Goal: Information Seeking & Learning: Learn about a topic

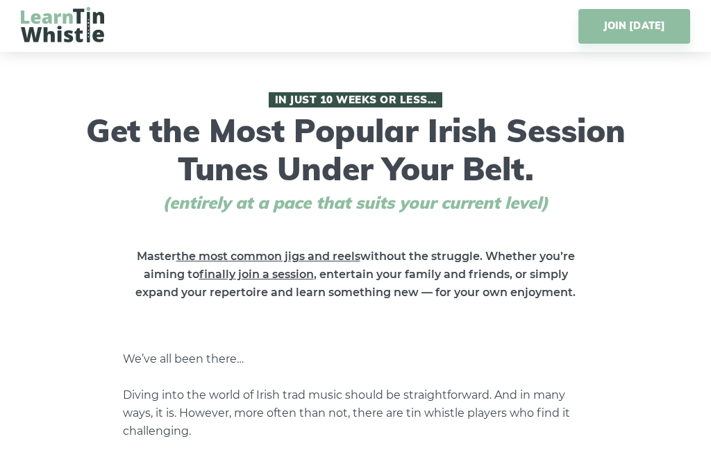
click at [72, 33] on img at bounding box center [62, 24] width 83 height 35
click at [69, 33] on img at bounding box center [62, 24] width 83 height 35
click at [74, 33] on img at bounding box center [62, 24] width 83 height 35
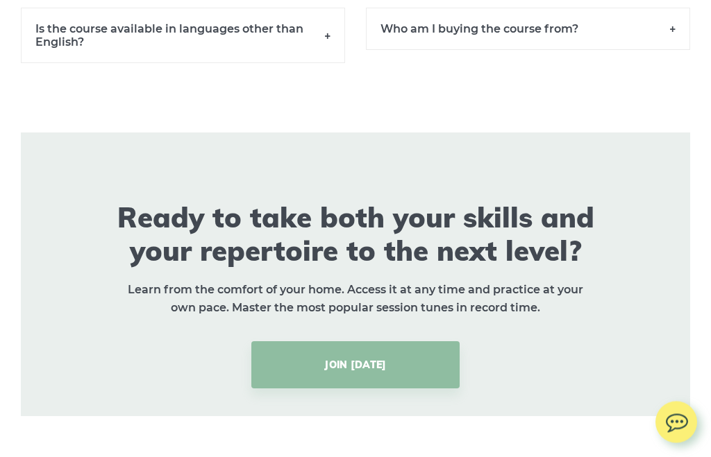
scroll to position [9820, 0]
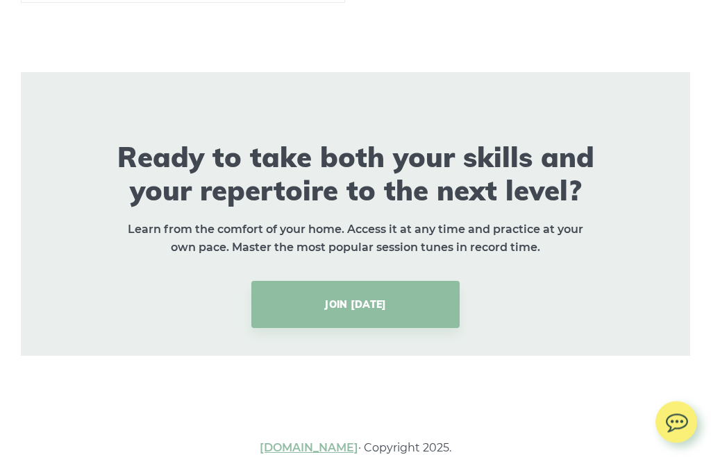
click at [309, 455] on link "[DOMAIN_NAME]" at bounding box center [309, 448] width 99 height 13
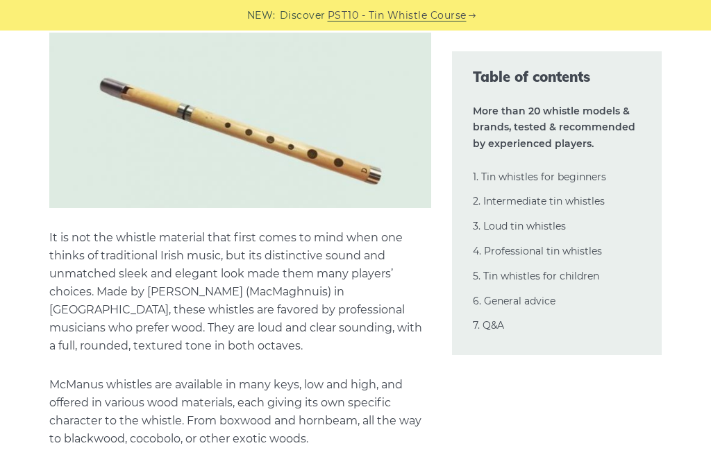
scroll to position [21496, 0]
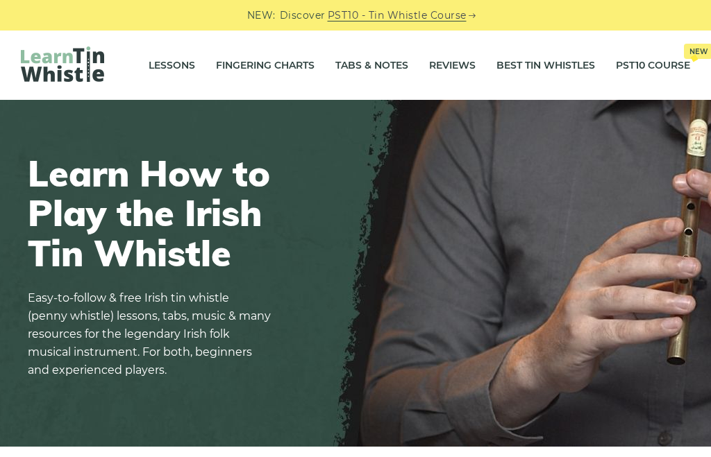
click at [167, 70] on link "Lessons" at bounding box center [172, 65] width 46 height 35
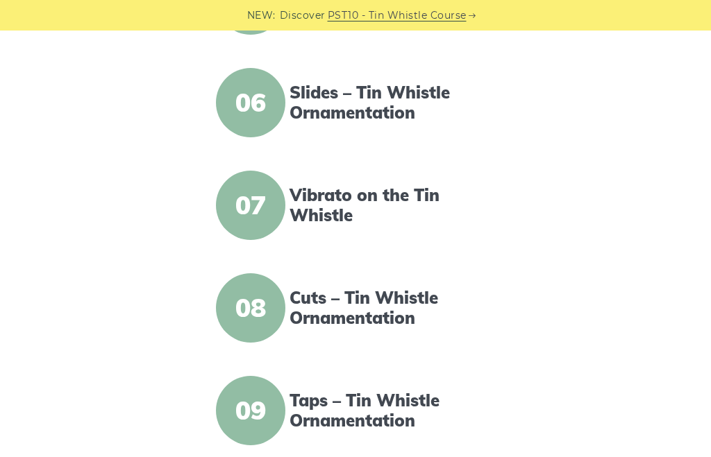
scroll to position [858, 0]
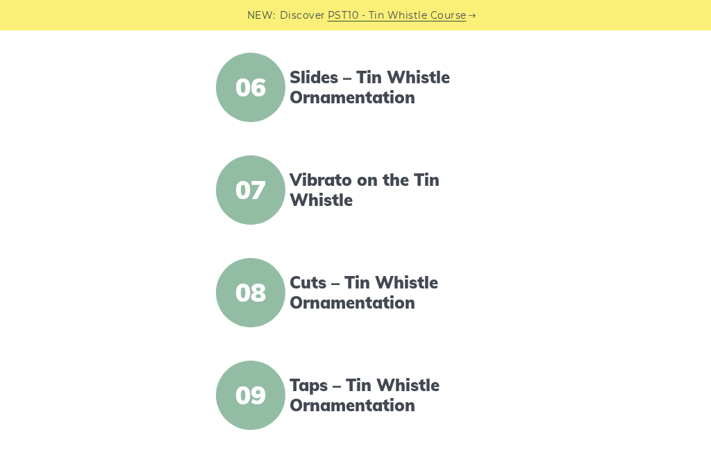
click at [418, 187] on link "Vibrato on the Tin Whistle" at bounding box center [393, 190] width 209 height 40
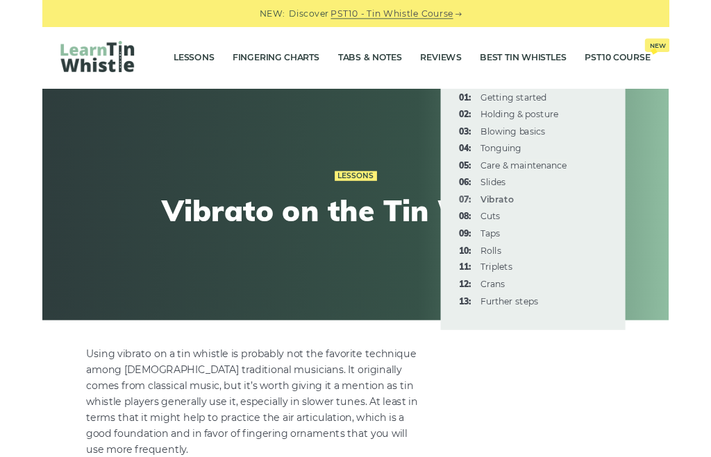
scroll to position [1337, 0]
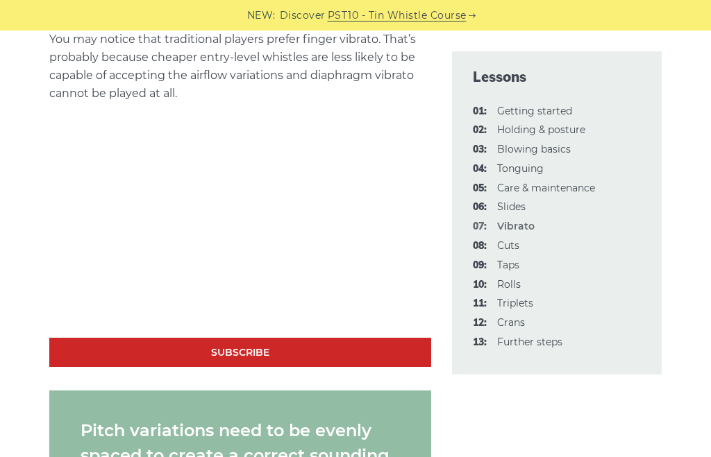
click at [504, 241] on link "08: Cuts" at bounding box center [508, 245] width 22 height 12
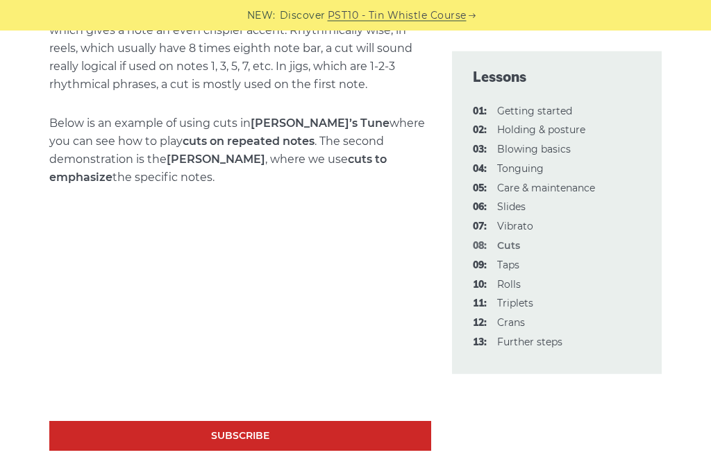
scroll to position [2239, 0]
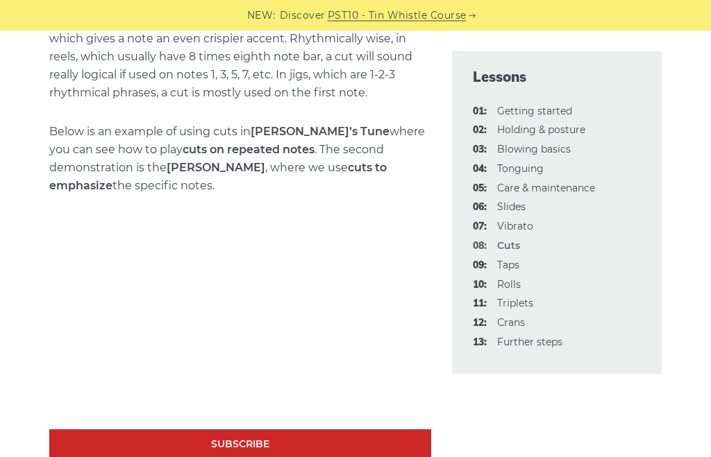
click at [508, 266] on link "09: Taps" at bounding box center [508, 265] width 22 height 12
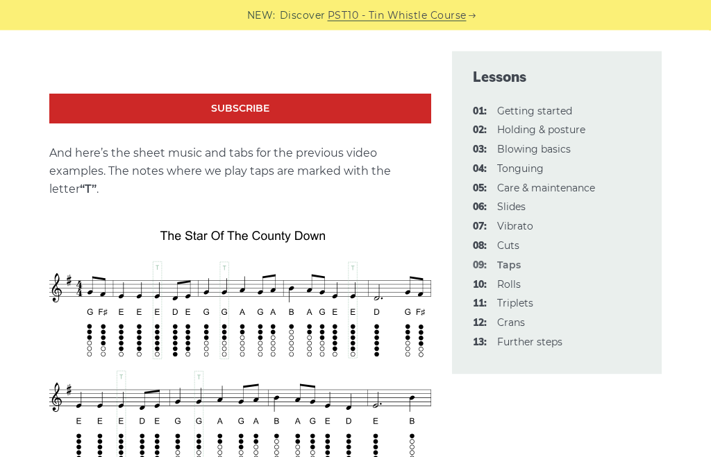
scroll to position [2257, 0]
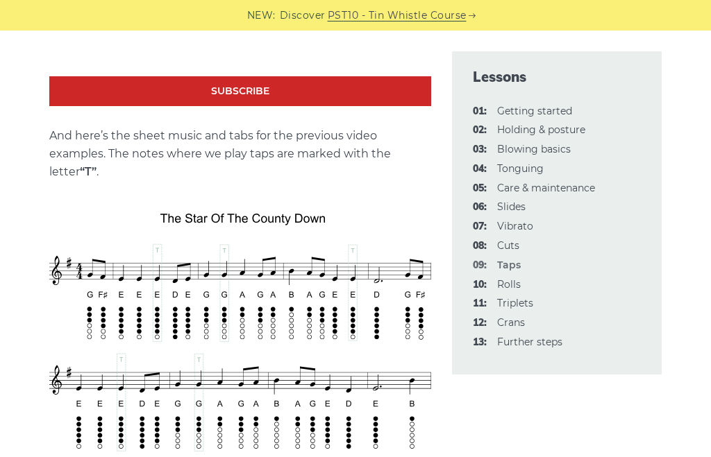
click at [518, 201] on link "06: Slides" at bounding box center [511, 207] width 28 height 12
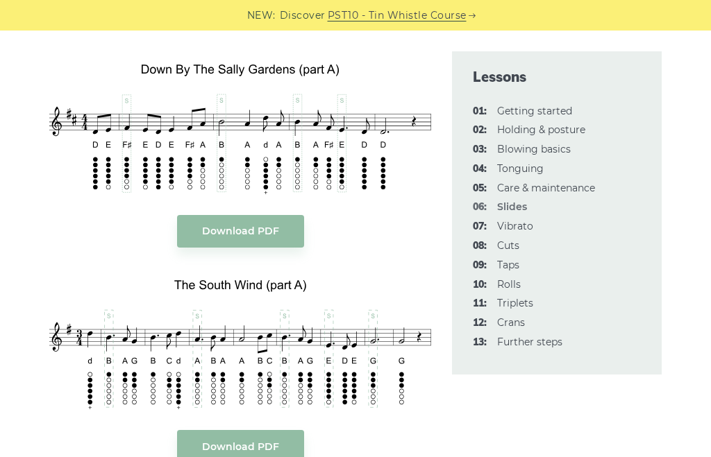
scroll to position [1604, 0]
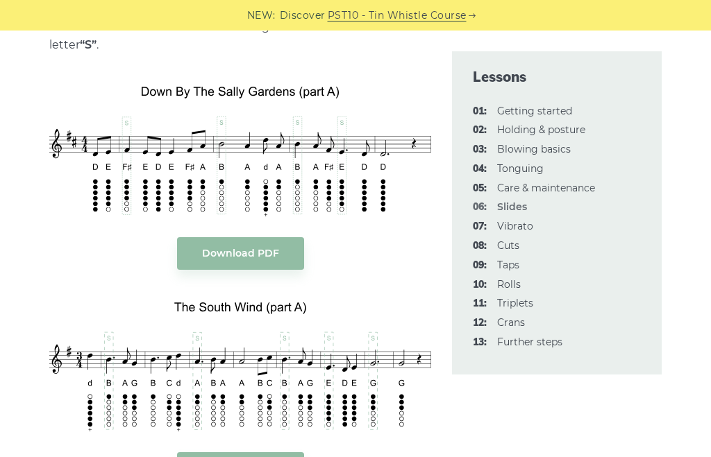
click at [266, 251] on link "Download PDF" at bounding box center [240, 253] width 127 height 33
click at [514, 282] on link "10: Rolls" at bounding box center [509, 284] width 24 height 12
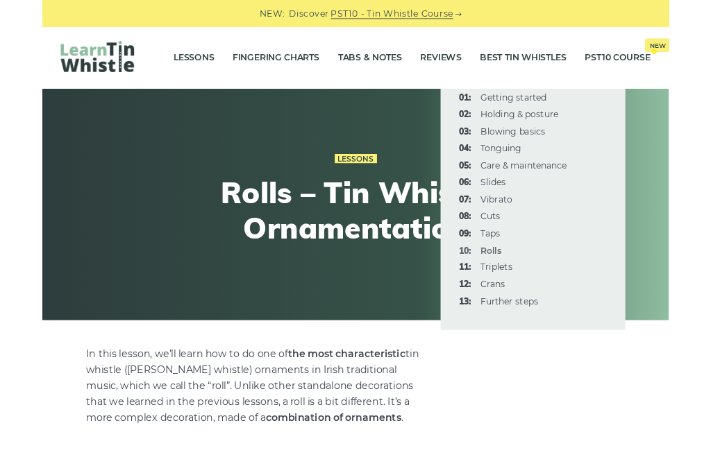
scroll to position [890, 0]
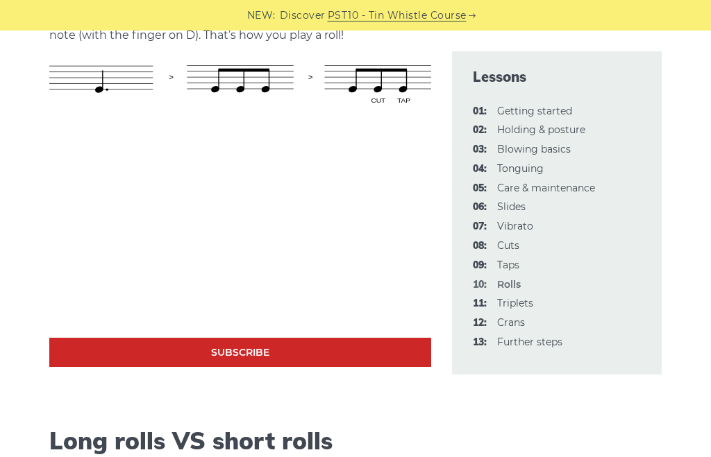
click at [525, 300] on link "11: Triplets" at bounding box center [515, 303] width 36 height 12
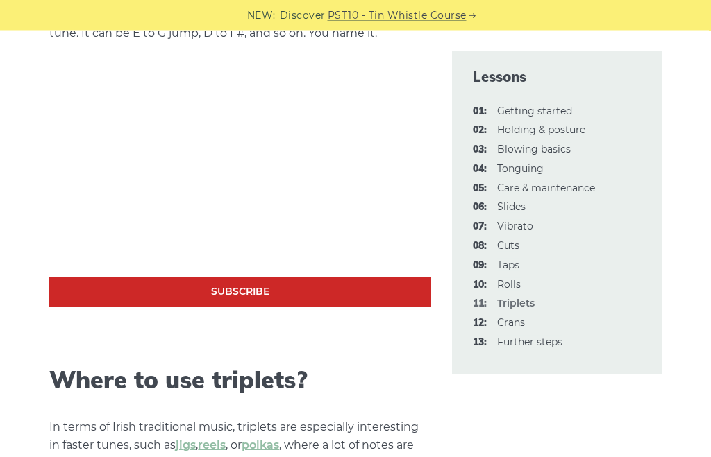
scroll to position [923, 0]
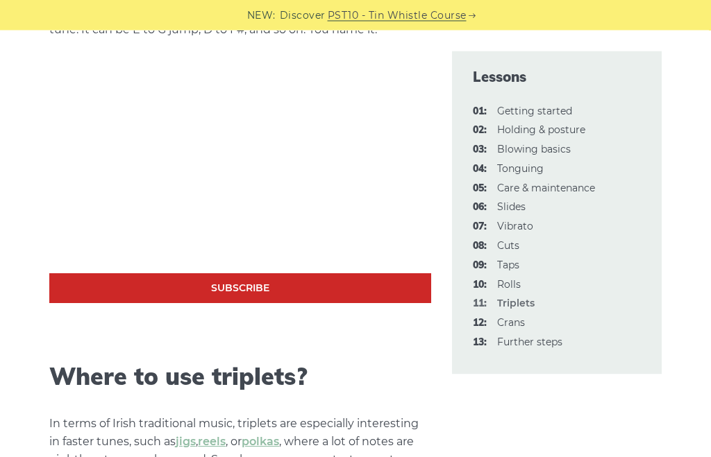
click at [506, 316] on link "12: Crans" at bounding box center [511, 322] width 28 height 12
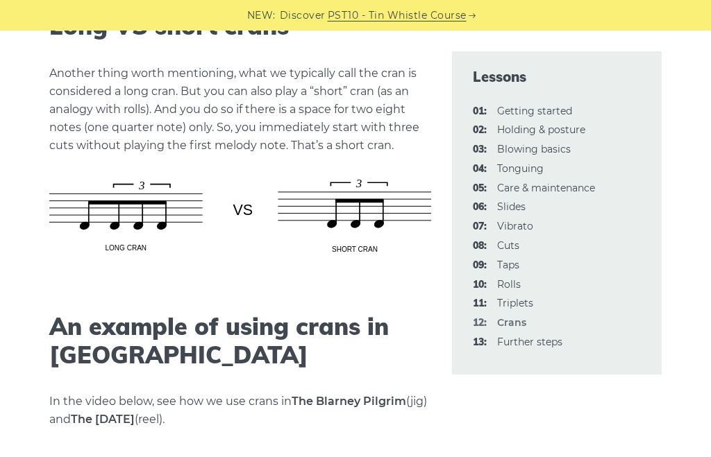
scroll to position [2213, 0]
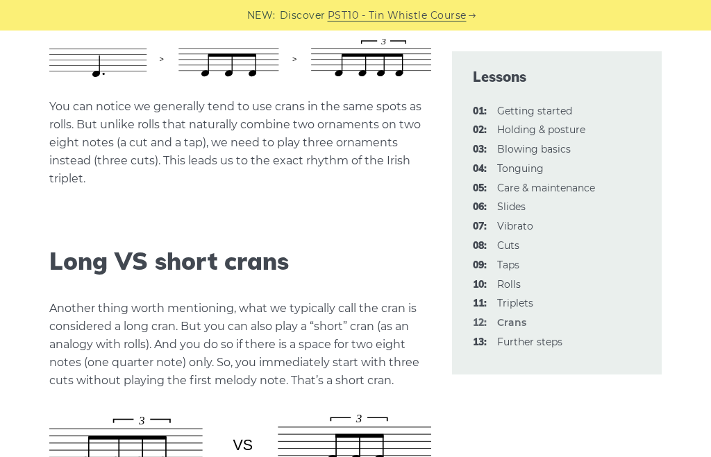
scroll to position [1932, 0]
